Goal: Download file/media

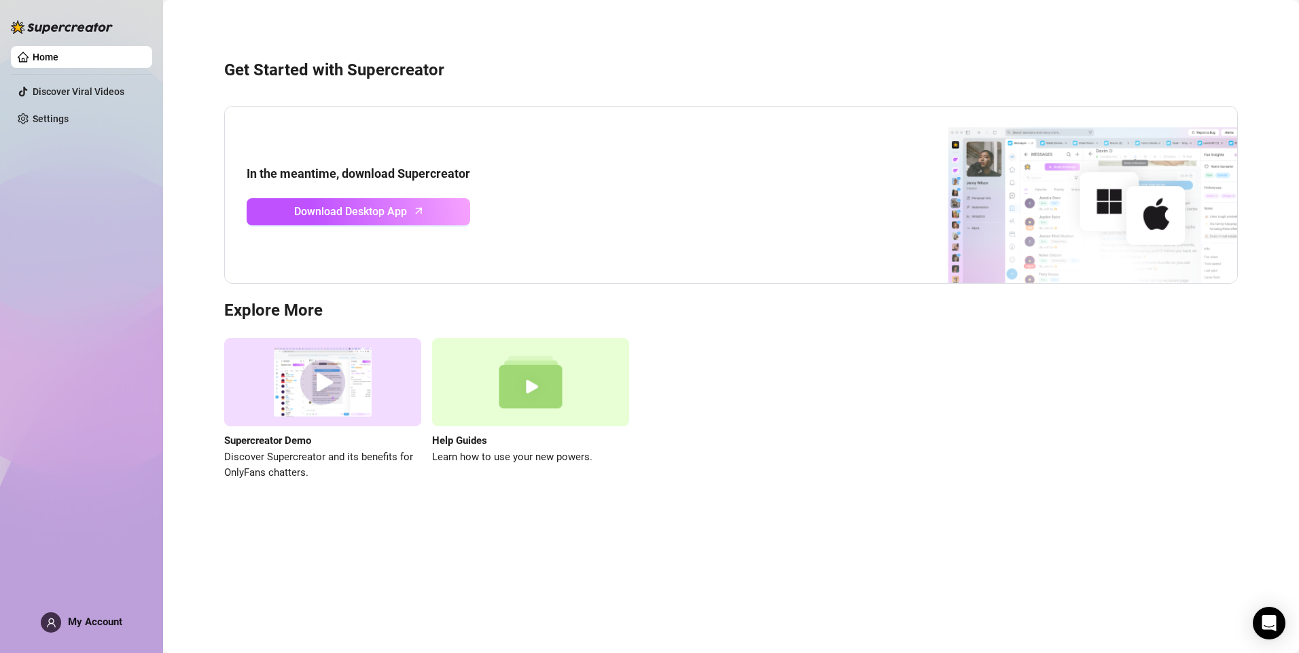
click at [1014, 187] on img at bounding box center [1067, 195] width 340 height 177
click at [1153, 168] on img at bounding box center [1067, 195] width 340 height 177
click at [361, 215] on span "Download Desktop App" at bounding box center [350, 211] width 113 height 17
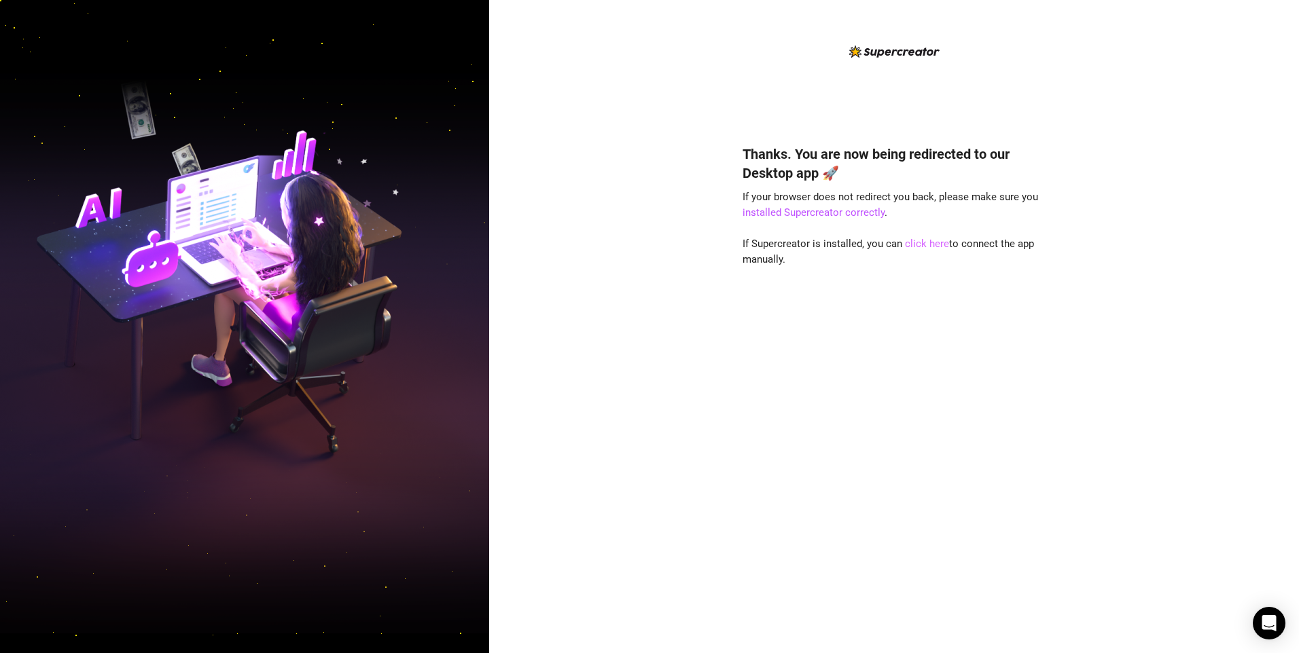
click at [929, 243] on link "click here" at bounding box center [927, 244] width 44 height 12
click at [916, 246] on link "click here" at bounding box center [927, 244] width 44 height 12
